Goal: Communication & Community: Answer question/provide support

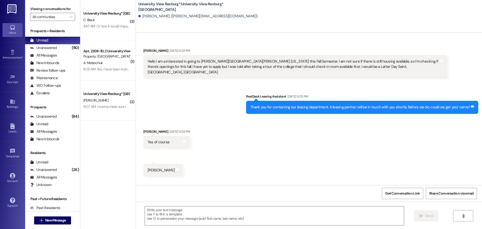
scroll to position [18, 0]
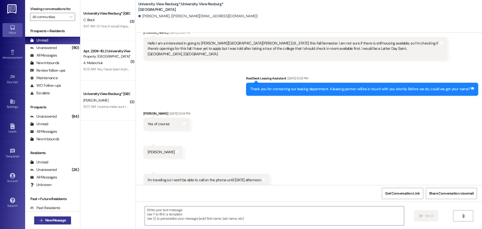
click at [55, 219] on span "New Message" at bounding box center [55, 219] width 21 height 5
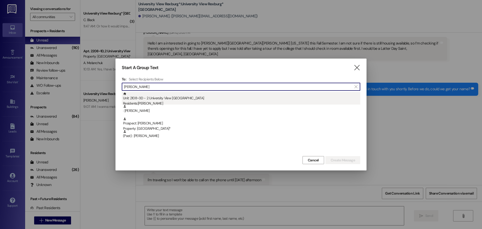
type input "[PERSON_NAME]"
click at [191, 95] on div "Unit: 2108~3D - 2 University View Rexburg Residents: [PERSON_NAME]" at bounding box center [241, 99] width 237 height 14
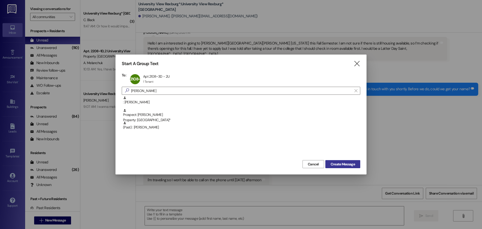
click at [343, 163] on span "Create Message" at bounding box center [342, 163] width 24 height 5
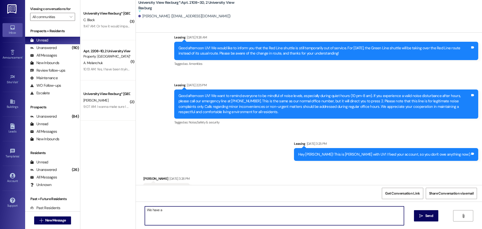
scroll to position [17398, 0]
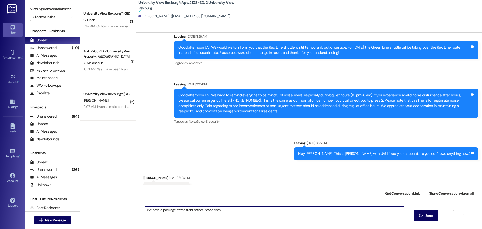
click at [148, 211] on textarea "We have a package at the front office! Please com" at bounding box center [274, 215] width 259 height 19
click at [239, 211] on textarea "You have a package at the front office! Please com" at bounding box center [274, 215] width 259 height 19
type textarea "You have a package at the front office! Please come pick it up before 2 pm [DAT…"
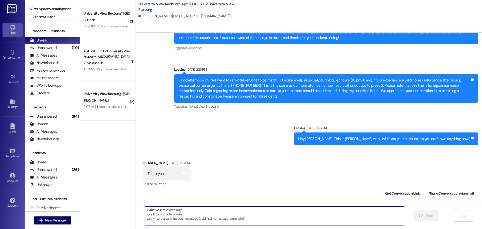
scroll to position [17383, 0]
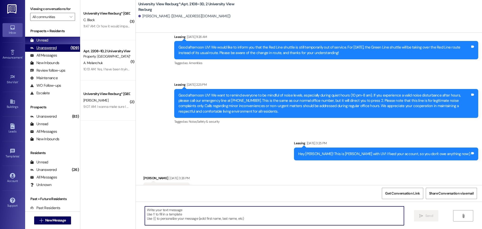
click at [59, 46] on div "Unanswered (109)" at bounding box center [52, 48] width 55 height 8
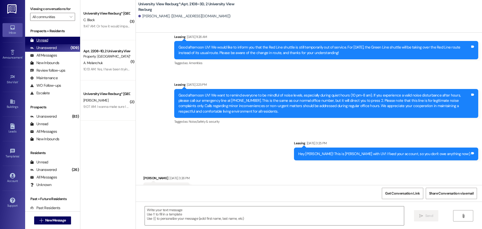
click at [55, 39] on div "Unread (0)" at bounding box center [52, 41] width 55 height 8
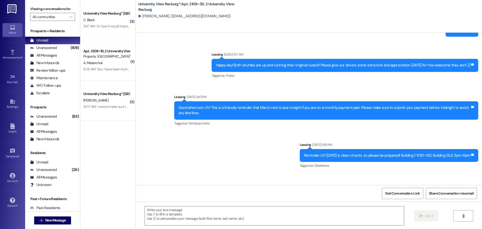
scroll to position [17684, 0]
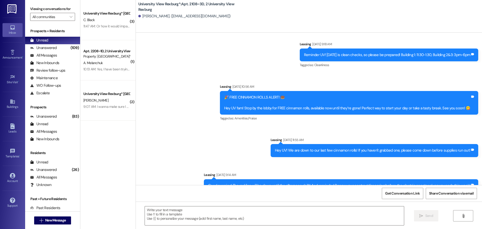
drag, startPoint x: 480, startPoint y: 159, endPoint x: 481, endPoint y: 165, distance: 5.8
click at [481, 165] on div "Lease started [DATE] 6:00 PM Sent via SMS Leasing [DATE] 10:56 AM Hey [PERSON_N…" at bounding box center [309, 109] width 346 height 152
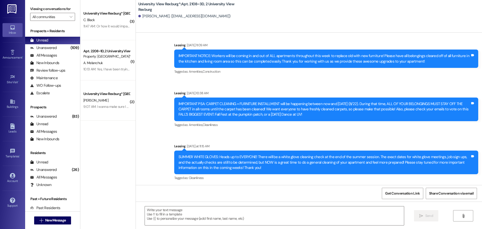
click at [394, 207] on div "You have a package at the front office! Please come pick it up before 2 pm [DAT…" at bounding box center [404, 209] width 131 height 5
copy div "You have a package at the front office! Please come pick it up before 2 pm [DAT…"
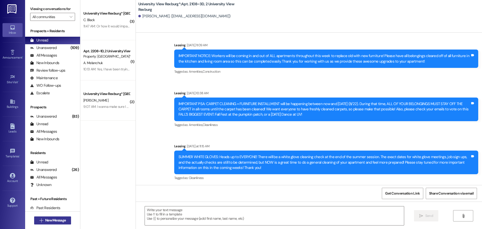
click at [50, 221] on span "New Message" at bounding box center [55, 219] width 21 height 5
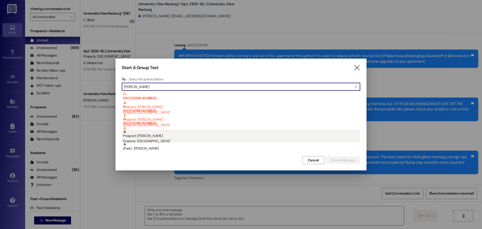
type input "[PERSON_NAME]"
click at [153, 135] on div "Prospect: [PERSON_NAME] Property: [GEOGRAPHIC_DATA]*" at bounding box center [241, 136] width 237 height 14
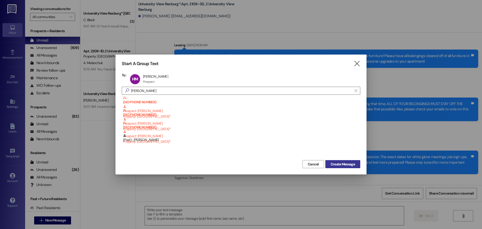
click at [352, 165] on span "Create Message" at bounding box center [342, 163] width 24 height 5
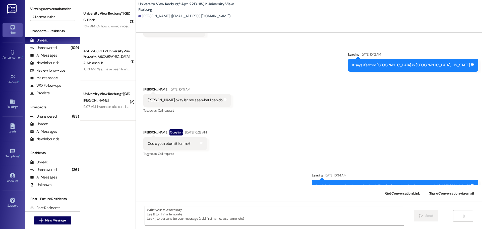
scroll to position [10314, 0]
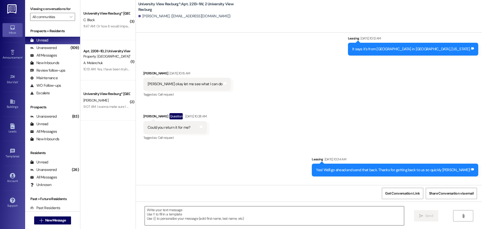
click at [212, 212] on textarea at bounding box center [274, 215] width 259 height 19
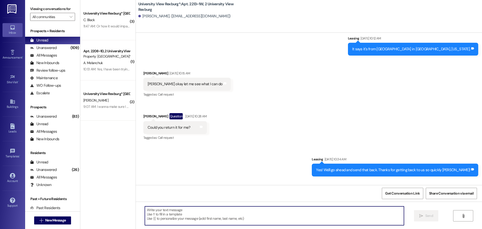
paste textarea "You have a package at the front office! Please come pick it up before 2 pm [DAT…"
type textarea "You have a package at the front office! Please come pick it up before 2 pm [DAT…"
click at [39, 223] on button " New Message" at bounding box center [52, 220] width 37 height 8
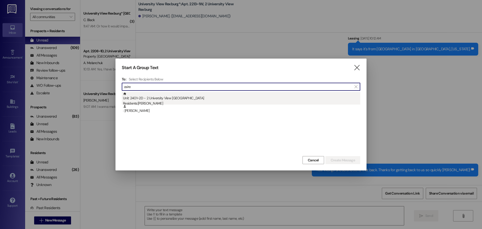
type input "zaire"
click at [182, 95] on div "Unit: 2401~2D - 2 University View Rexburg Residents: [PERSON_NAME]" at bounding box center [241, 99] width 237 height 14
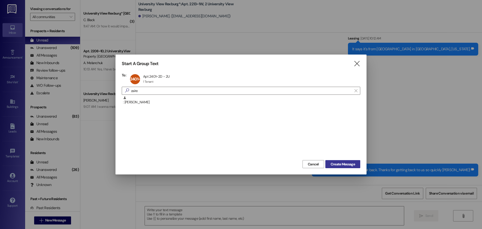
click at [341, 167] on button "Create Message" at bounding box center [342, 164] width 35 height 8
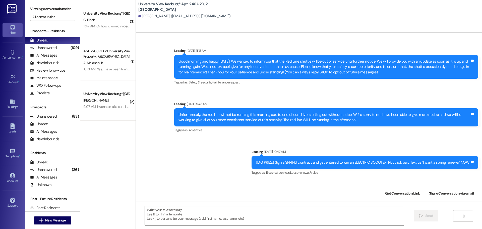
click at [157, 217] on textarea at bounding box center [274, 215] width 259 height 19
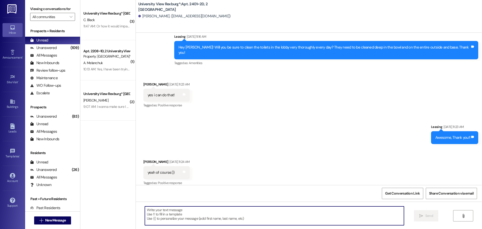
paste textarea "You have a package at the front office! Please come pick it up before 2 pm [DAT…"
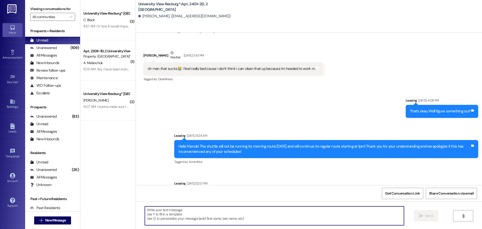
type textarea "You have a package at the front office! Please come pick it up before 2 pm [DAT…"
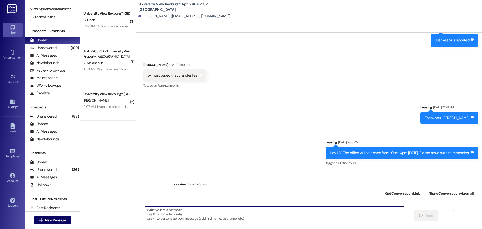
scroll to position [7885, 0]
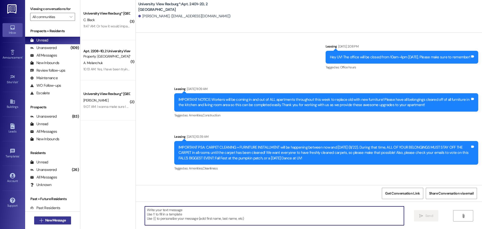
click at [58, 223] on button " New Message" at bounding box center [52, 220] width 37 height 8
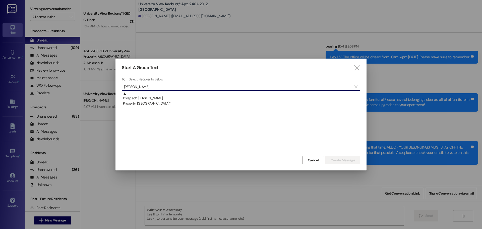
type input "[PERSON_NAME]"
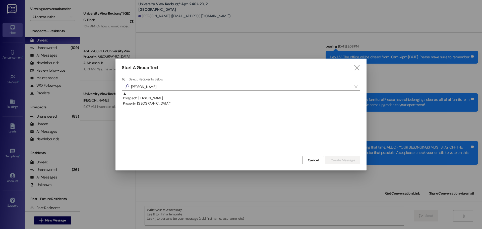
click at [140, 102] on div "Property: [GEOGRAPHIC_DATA]*" at bounding box center [241, 103] width 237 height 5
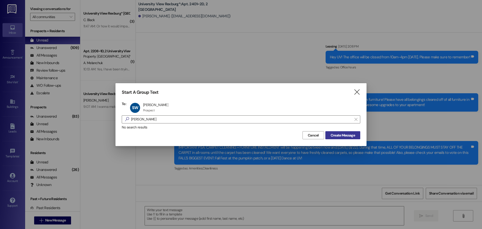
click at [333, 132] on span "Create Message" at bounding box center [342, 134] width 24 height 5
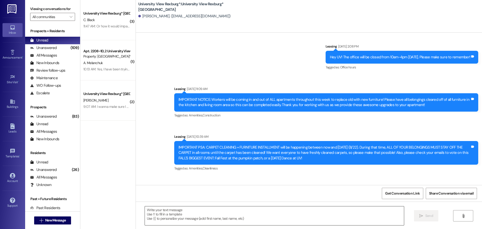
scroll to position [243, 0]
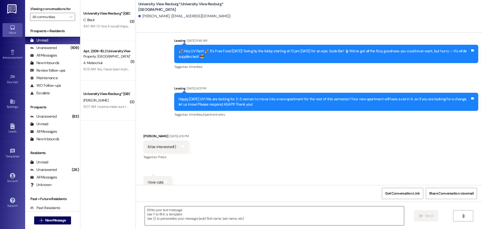
click at [168, 213] on textarea at bounding box center [274, 215] width 259 height 19
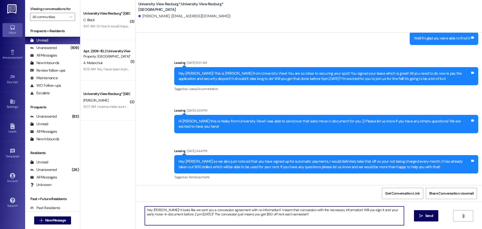
type textarea "Hey [PERSON_NAME]! It looks like we sent you a concession agreement with no inf…"
